Goal: Task Accomplishment & Management: Use online tool/utility

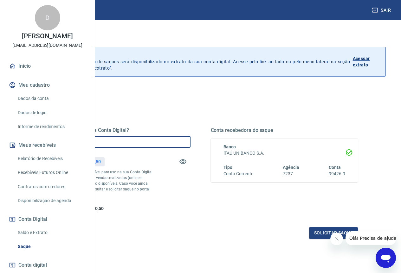
click at [188, 146] on input "R$ 0,00" at bounding box center [116, 142] width 147 height 12
type input "R$ 3.330,00"
click at [319, 239] on button "Solicitar saque" at bounding box center [333, 233] width 49 height 12
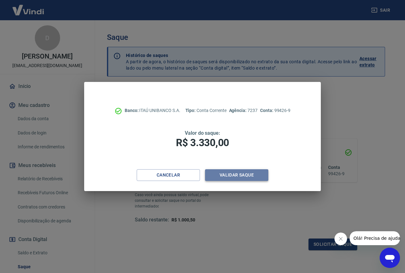
click at [243, 177] on button "Validar saque" at bounding box center [236, 175] width 63 height 12
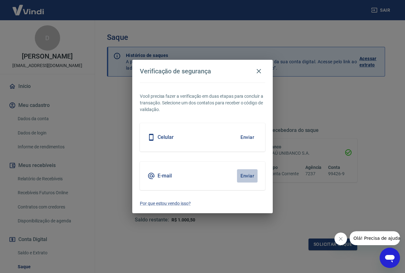
click at [246, 173] on button "Enviar" at bounding box center [247, 175] width 21 height 13
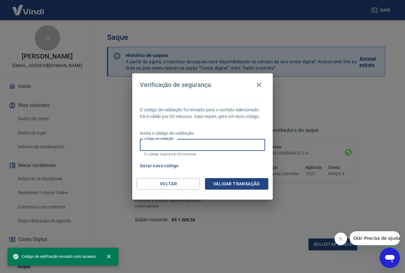
click at [212, 141] on input "Código de validação" at bounding box center [202, 145] width 125 height 12
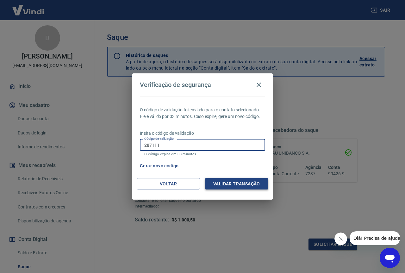
type input "287111"
click at [222, 185] on button "Validar transação" at bounding box center [236, 184] width 63 height 12
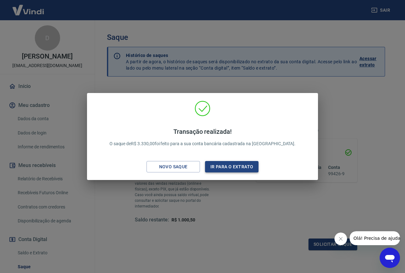
click at [238, 170] on button "Ir para o extrato" at bounding box center [232, 167] width 54 height 12
